Goal: Navigation & Orientation: Find specific page/section

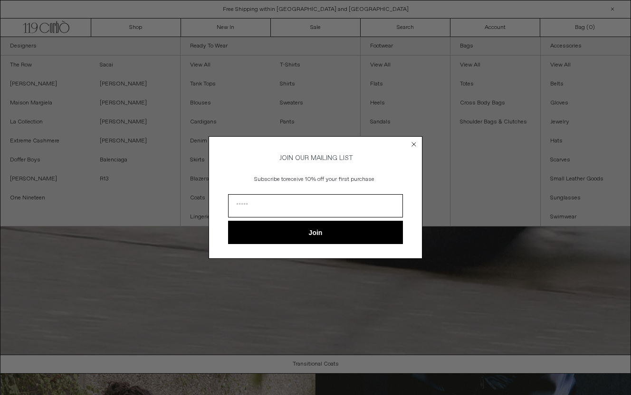
click at [413, 145] on circle "Close dialog" at bounding box center [413, 144] width 9 height 9
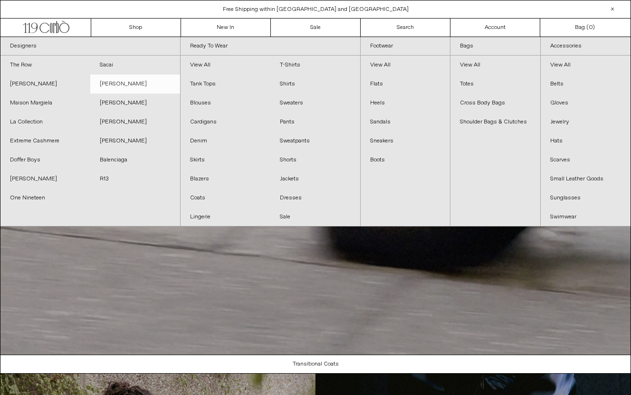
click at [111, 86] on link "[PERSON_NAME]" at bounding box center [135, 84] width 90 height 19
